Goal: Transaction & Acquisition: Purchase product/service

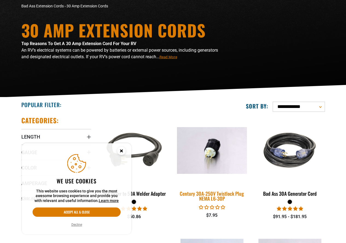
scroll to position [55, 0]
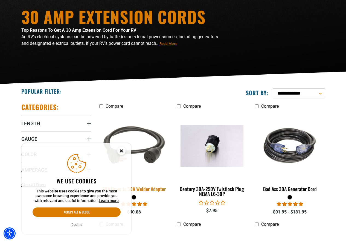
click at [161, 170] on img at bounding box center [134, 146] width 77 height 70
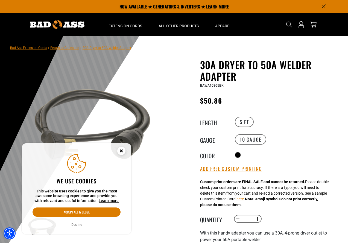
click at [120, 150] on circle "Close this option" at bounding box center [121, 151] width 8 height 8
